Goal: Task Accomplishment & Management: Manage account settings

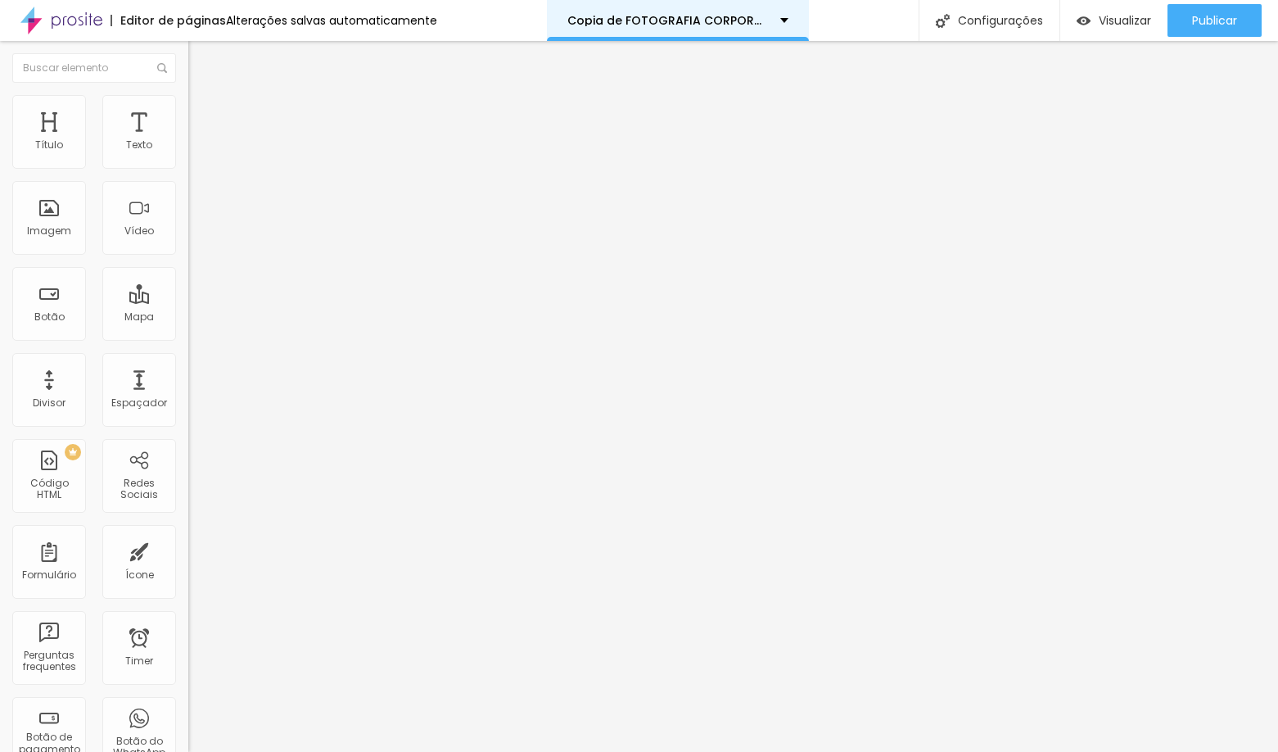
click at [769, 16] on div "Copia de FOTOGRAFIA CORPORATIVA 2025" at bounding box center [677, 20] width 221 height 11
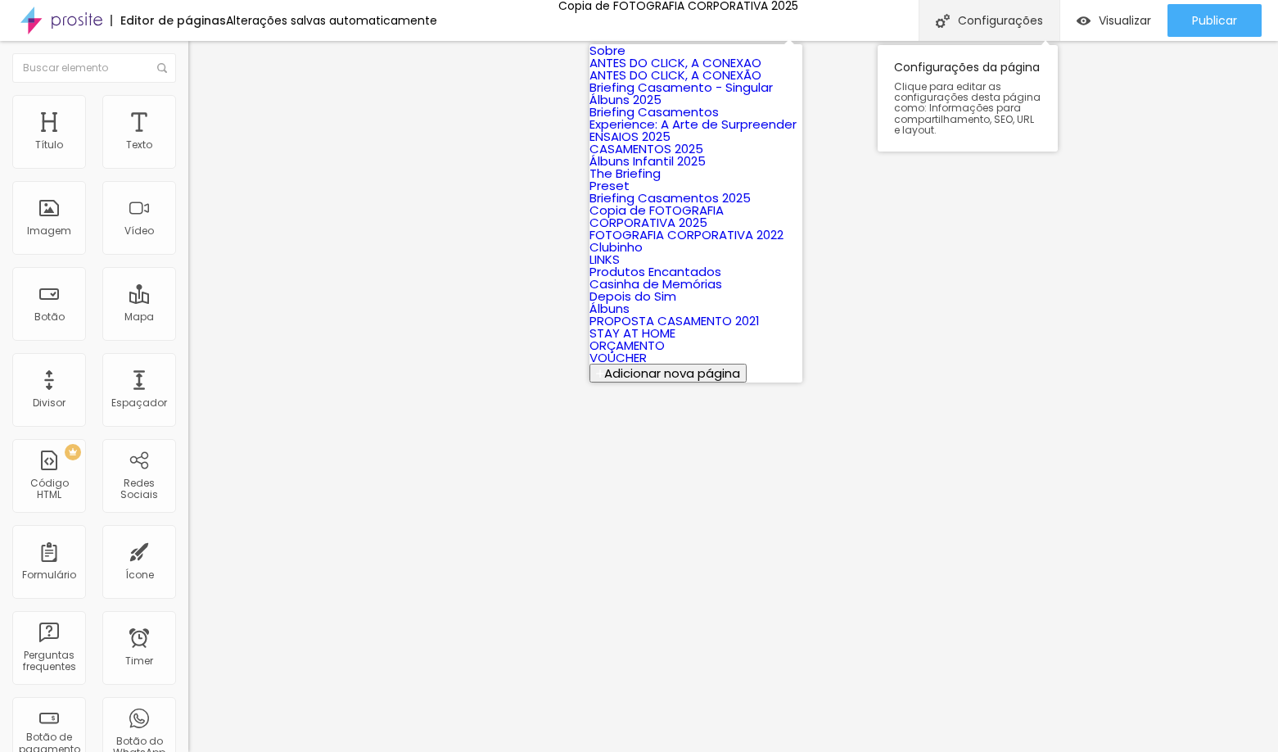
click at [979, 16] on div "Configurações" at bounding box center [989, 20] width 141 height 41
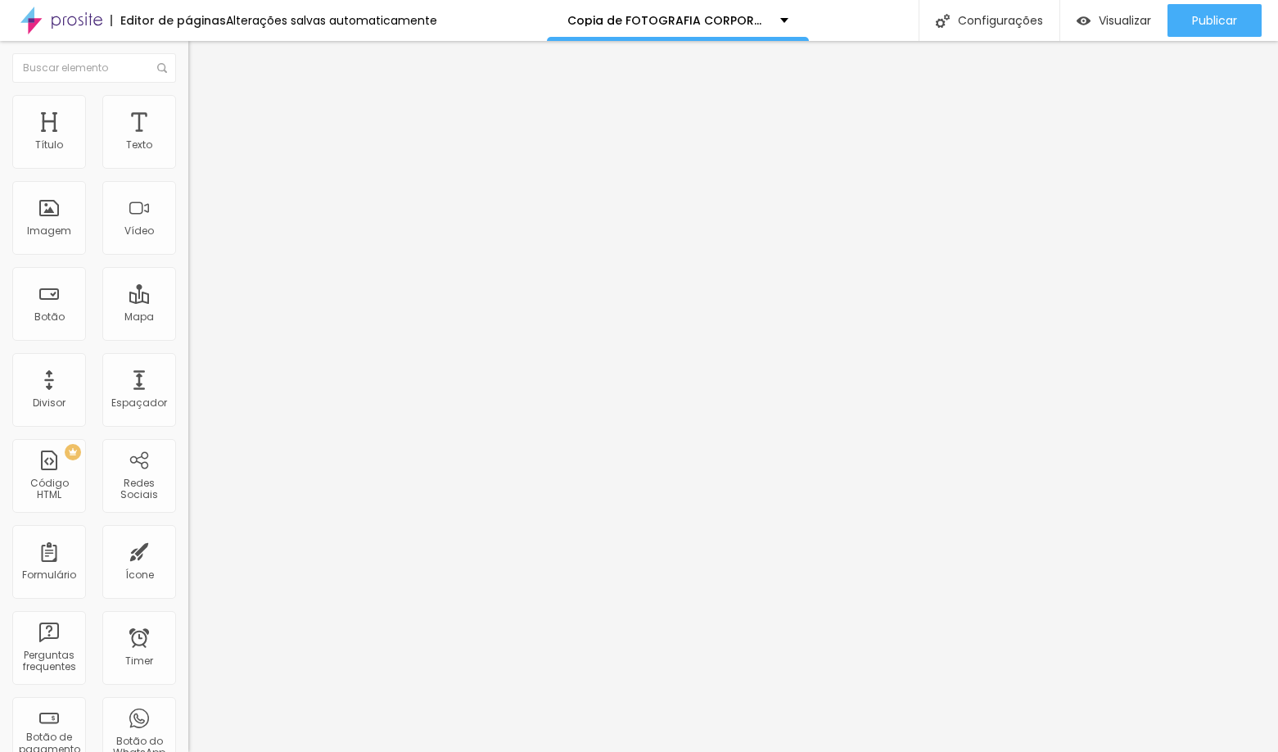
drag, startPoint x: 545, startPoint y: 190, endPoint x: 426, endPoint y: 198, distance: 119.8
type input "FOTOGRAFIA CORPORATIVA 2025"
type input "/fotografia-corporativa-2025"
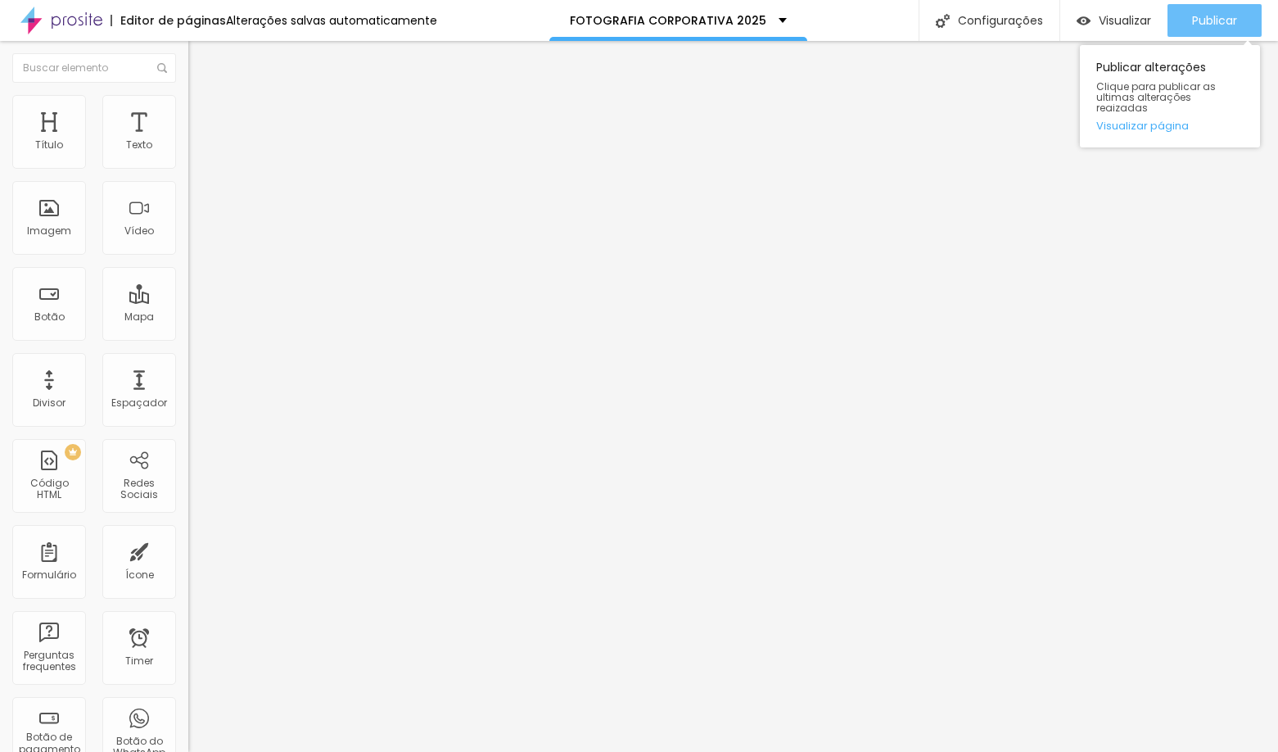
click at [1209, 23] on span "Publicar" at bounding box center [1214, 20] width 45 height 13
